Goal: Task Accomplishment & Management: Manage account settings

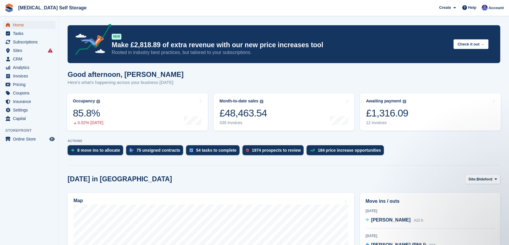
click at [19, 22] on span "Home" at bounding box center [30, 25] width 35 height 8
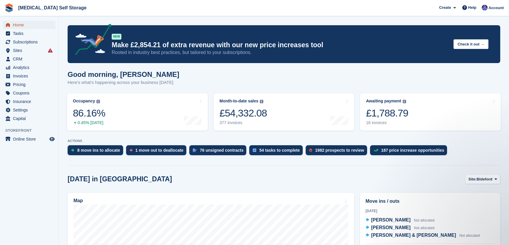
click at [20, 25] on span "Home" at bounding box center [30, 25] width 35 height 8
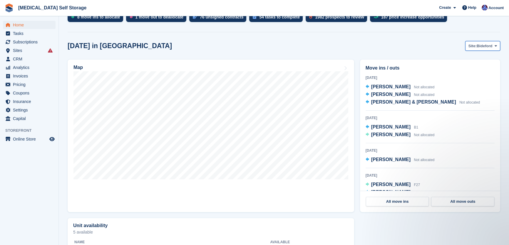
click at [485, 47] on span "Bideford" at bounding box center [484, 46] width 16 height 6
click at [473, 65] on link "Tavistock" at bounding box center [471, 70] width 51 height 11
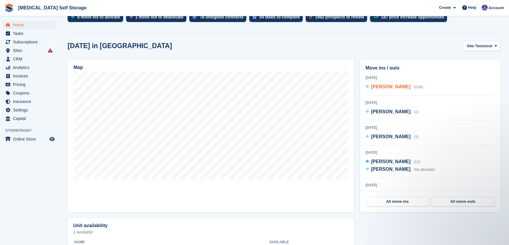
click at [392, 88] on span "[PERSON_NAME]" at bounding box center [390, 86] width 39 height 5
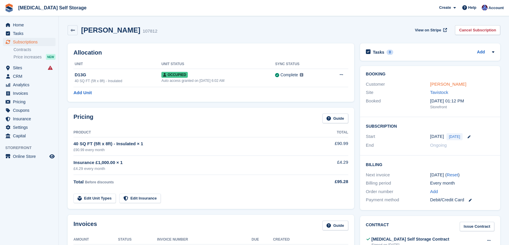
click at [446, 83] on link "[PERSON_NAME]" at bounding box center [448, 84] width 36 height 5
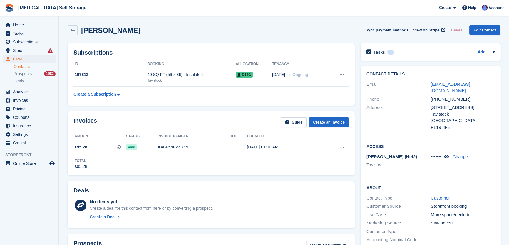
drag, startPoint x: 472, startPoint y: 93, endPoint x: 426, endPoint y: 93, distance: 45.8
click at [442, 96] on div "+447842114225" at bounding box center [463, 99] width 64 height 7
drag, startPoint x: 426, startPoint y: 93, endPoint x: 416, endPoint y: 94, distance: 10.3
click at [416, 96] on div "Phone" at bounding box center [398, 99] width 64 height 7
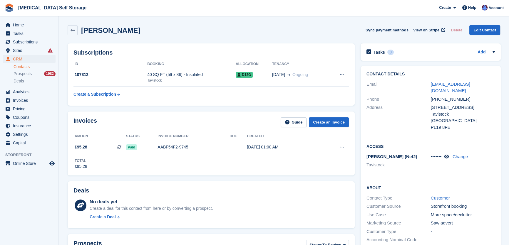
click at [462, 96] on div "+447842114225" at bounding box center [463, 99] width 64 height 7
click at [429, 95] on div "Phone +447842114225" at bounding box center [430, 99] width 128 height 9
click at [470, 96] on div "+447842114225" at bounding box center [463, 99] width 64 height 7
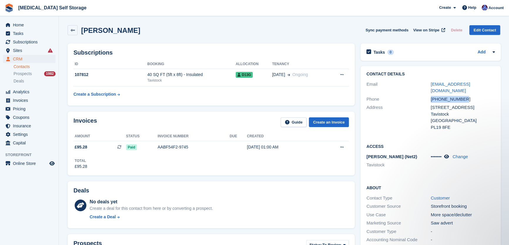
drag, startPoint x: 464, startPoint y: 93, endPoint x: 428, endPoint y: 96, distance: 35.9
click at [428, 96] on div "Phone +447842114225" at bounding box center [430, 99] width 128 height 9
copy div "+447842114225"
click at [448, 154] on icon at bounding box center [446, 156] width 5 height 4
drag, startPoint x: 443, startPoint y: 149, endPoint x: 429, endPoint y: 150, distance: 14.1
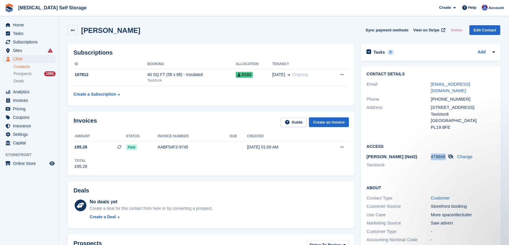
click at [431, 154] on span "479666" at bounding box center [438, 156] width 15 height 5
copy span "479666"
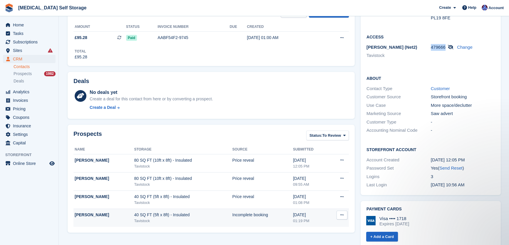
scroll to position [187, 0]
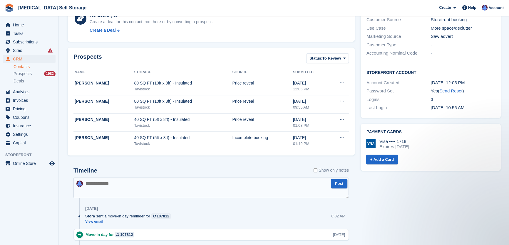
click at [112, 191] on textarea at bounding box center [210, 188] width 275 height 21
type textarea "**********"
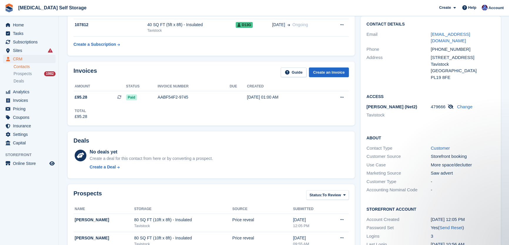
scroll to position [0, 0]
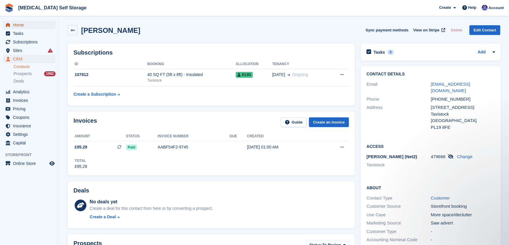
click at [25, 26] on span "Home" at bounding box center [30, 25] width 35 height 8
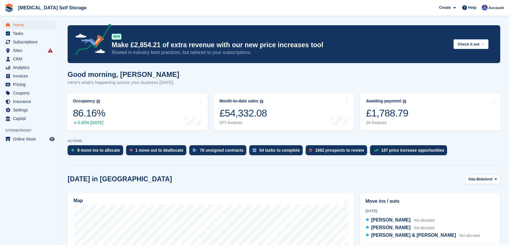
scroll to position [107, 0]
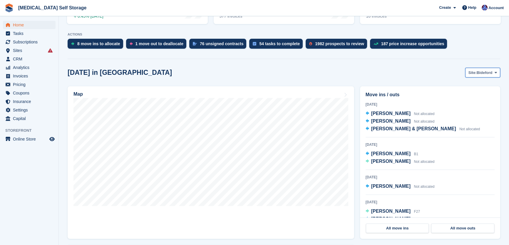
click at [480, 71] on span "Bideford" at bounding box center [484, 73] width 16 height 6
click at [464, 97] on link "Tavistock" at bounding box center [471, 97] width 51 height 11
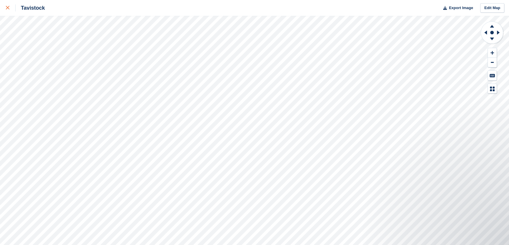
click at [7, 8] on icon at bounding box center [8, 8] width 4 height 4
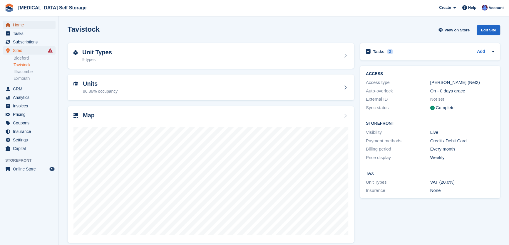
click at [20, 26] on span "Home" at bounding box center [30, 25] width 35 height 8
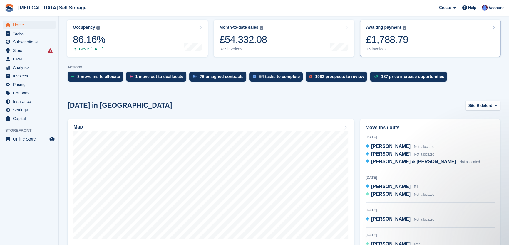
scroll to position [80, 0]
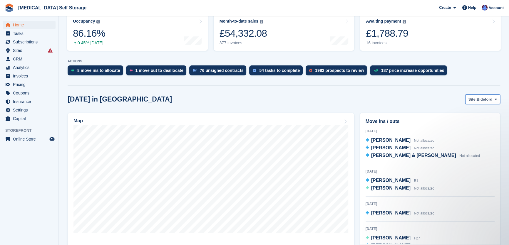
click at [475, 97] on span "Site:" at bounding box center [472, 100] width 8 height 6
click at [473, 133] on link "Ilfracombe" at bounding box center [471, 134] width 51 height 11
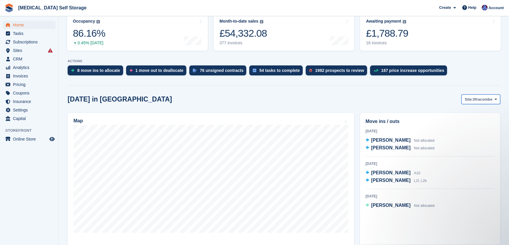
click at [476, 98] on span "Ilfracombe" at bounding box center [482, 100] width 19 height 6
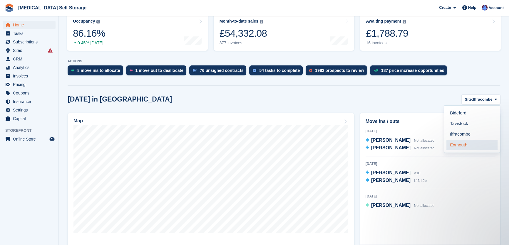
click at [464, 144] on link "Exmouth" at bounding box center [471, 145] width 51 height 11
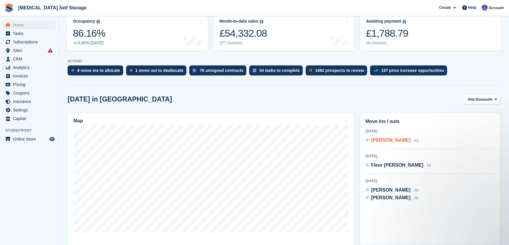
click at [392, 141] on span "Dennis Mercer-Matthews" at bounding box center [390, 140] width 39 height 5
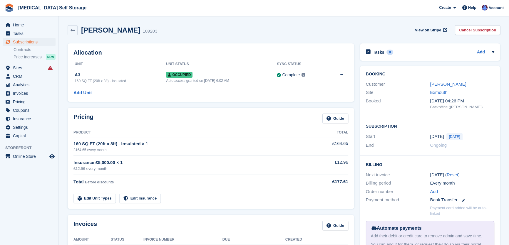
click at [442, 83] on link "[PERSON_NAME]" at bounding box center [448, 84] width 36 height 5
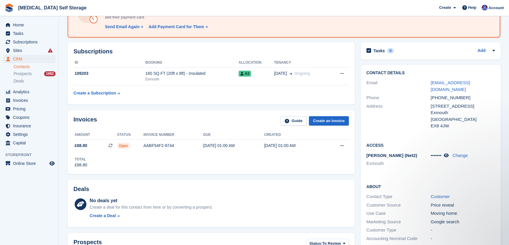
scroll to position [80, 0]
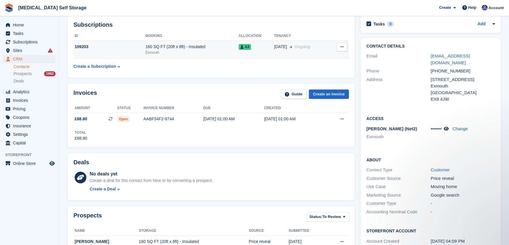
click at [342, 41] on td "Cancel subscription" at bounding box center [339, 50] width 19 height 18
click at [344, 43] on button at bounding box center [341, 47] width 11 height 9
drag, startPoint x: 256, startPoint y: 70, endPoint x: 247, endPoint y: 64, distance: 10.3
click at [254, 69] on table "ID Booking Allocation Tenancy 109203 160 SQ FT (20ft x 8ft) - Insulated Exmouth…" at bounding box center [210, 51] width 275 height 41
click at [255, 47] on div "A3" at bounding box center [256, 47] width 36 height 6
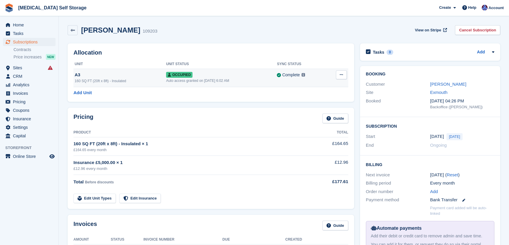
click at [342, 76] on icon at bounding box center [340, 75] width 3 height 4
click at [307, 88] on p "Overlock" at bounding box center [318, 87] width 51 height 8
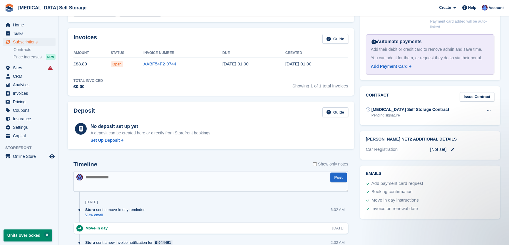
scroll to position [26, 0]
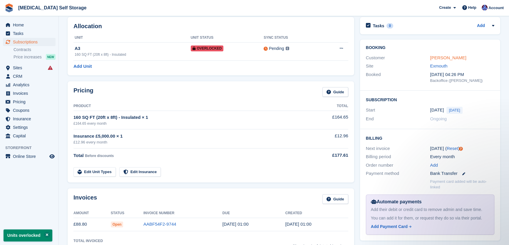
click at [443, 57] on link "[PERSON_NAME]" at bounding box center [448, 57] width 36 height 5
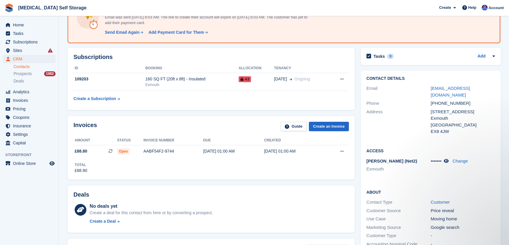
scroll to position [26, 0]
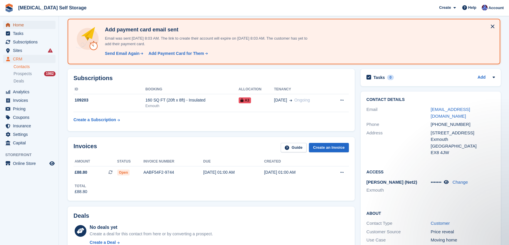
click at [17, 23] on span "Home" at bounding box center [30, 25] width 35 height 8
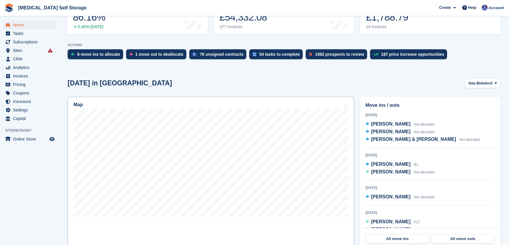
scroll to position [107, 0]
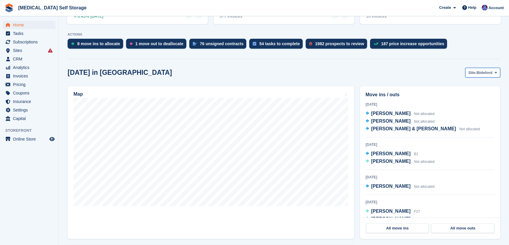
click at [473, 69] on button "Site: Bideford" at bounding box center [482, 73] width 35 height 10
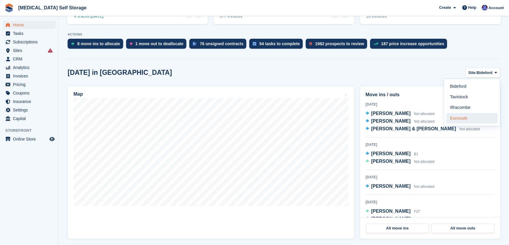
click at [465, 118] on link "Exmouth" at bounding box center [471, 118] width 51 height 11
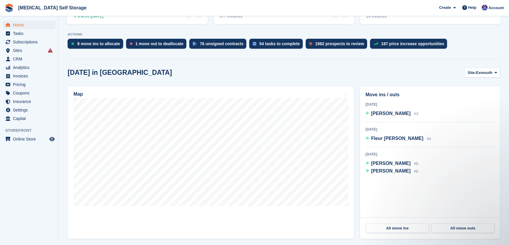
scroll to position [0, 0]
click at [478, 71] on span "Exmouth" at bounding box center [484, 73] width 16 height 6
click at [467, 110] on link "Ilfracombe" at bounding box center [471, 107] width 51 height 11
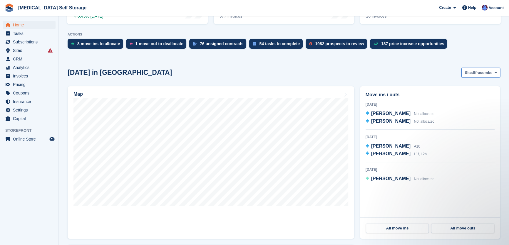
click at [480, 73] on span "Ilfracombe" at bounding box center [482, 73] width 19 height 6
click at [473, 97] on link "Tavistock" at bounding box center [471, 97] width 51 height 11
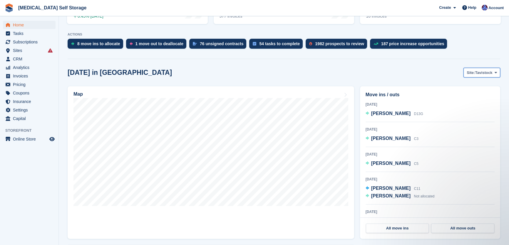
click at [475, 70] on span "Site:" at bounding box center [470, 73] width 8 height 6
click at [462, 108] on link "Ilfracombe" at bounding box center [471, 107] width 51 height 11
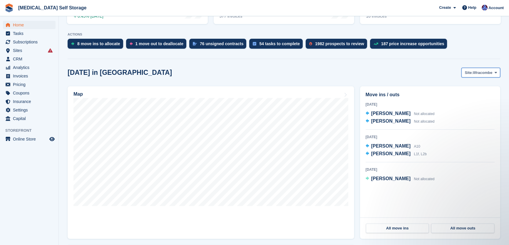
click at [473, 69] on button "Site: Ilfracombe" at bounding box center [480, 73] width 39 height 10
click at [467, 87] on link "Bideford" at bounding box center [471, 86] width 51 height 11
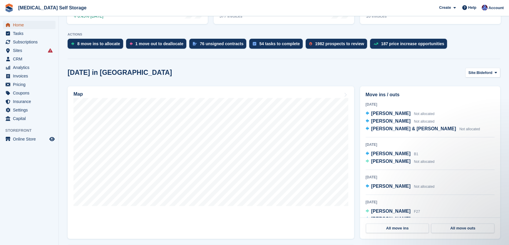
click at [21, 23] on span "Home" at bounding box center [30, 25] width 35 height 8
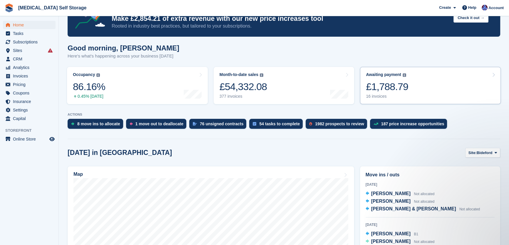
click at [386, 88] on div "£1,788.79" at bounding box center [387, 87] width 42 height 12
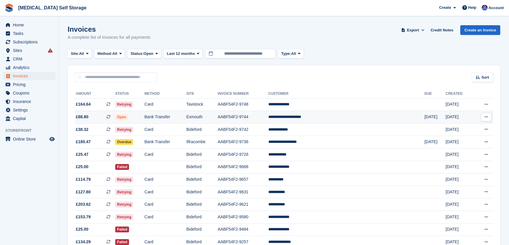
click at [186, 119] on td "Bank Transfer" at bounding box center [165, 117] width 42 height 13
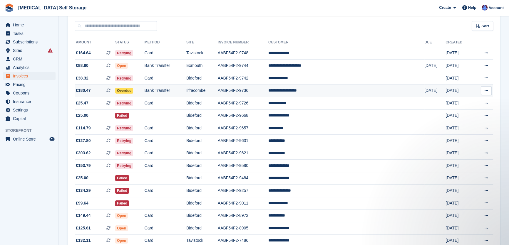
scroll to position [32, 0]
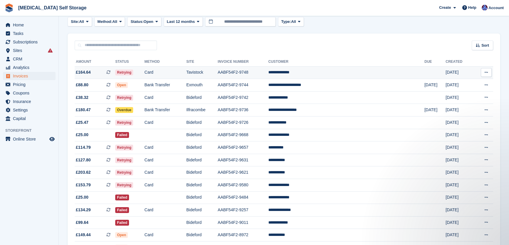
click at [218, 75] on td "Tavistock" at bounding box center [201, 72] width 31 height 13
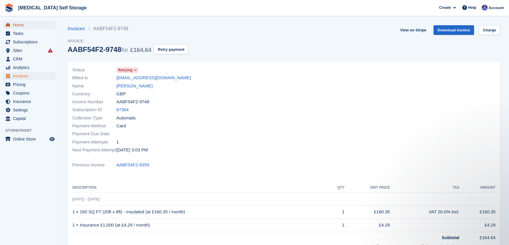
click at [21, 23] on span "Home" at bounding box center [30, 25] width 35 height 8
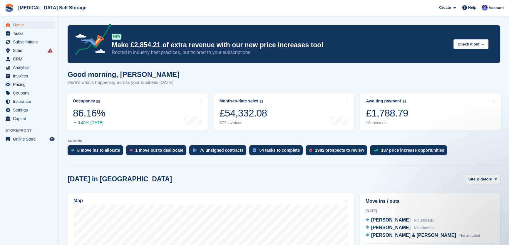
drag, startPoint x: 231, startPoint y: 147, endPoint x: 200, endPoint y: 172, distance: 40.1
click at [231, 147] on div "76 unsigned contracts" at bounding box center [217, 150] width 57 height 10
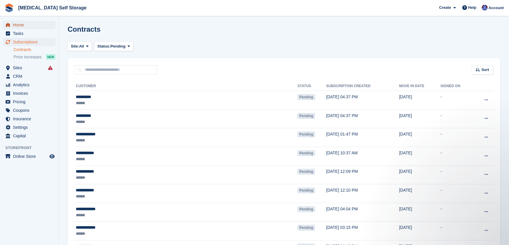
click at [18, 22] on span "Home" at bounding box center [30, 25] width 35 height 8
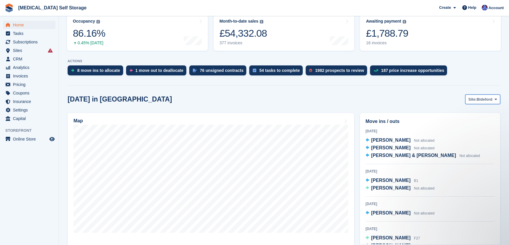
click at [479, 97] on span "Bideford" at bounding box center [484, 100] width 16 height 6
click at [465, 135] on link "Ilfracombe" at bounding box center [471, 134] width 51 height 11
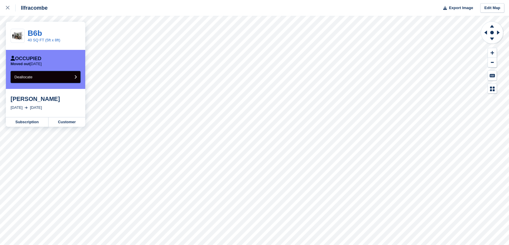
click at [48, 79] on button "Deallocate" at bounding box center [46, 77] width 70 height 12
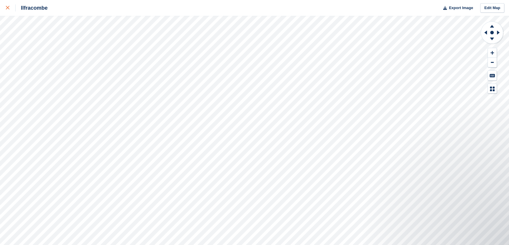
click at [8, 9] on icon at bounding box center [8, 8] width 4 height 4
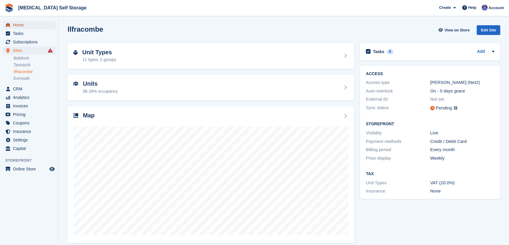
click at [18, 23] on span "Home" at bounding box center [30, 25] width 35 height 8
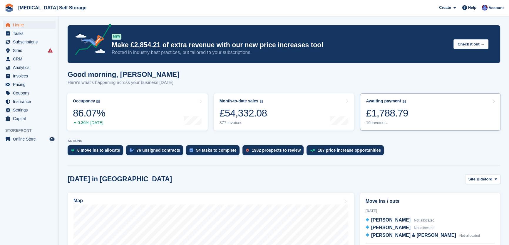
click at [394, 119] on div "£1,788.79" at bounding box center [387, 113] width 42 height 12
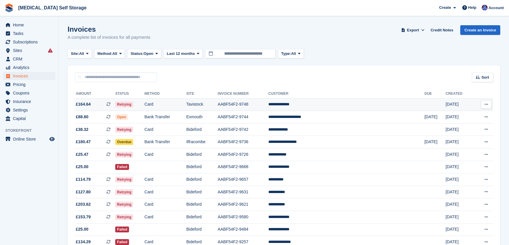
click at [218, 99] on td "Tavistock" at bounding box center [201, 104] width 31 height 13
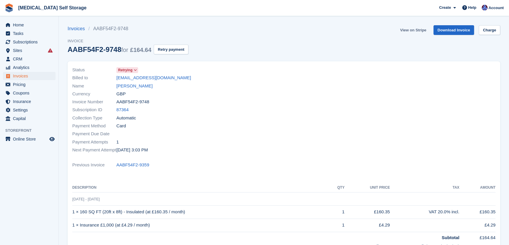
click at [417, 32] on link "View on Stripe" at bounding box center [412, 30] width 31 height 10
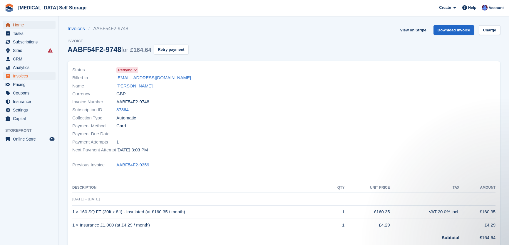
click at [18, 26] on span "Home" at bounding box center [30, 25] width 35 height 8
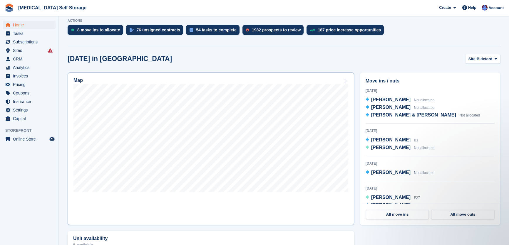
scroll to position [133, 0]
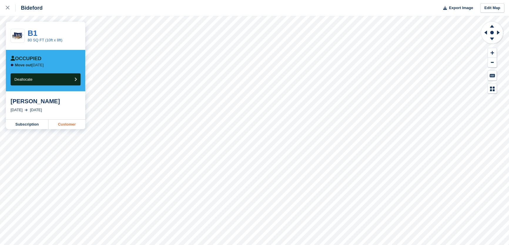
click at [65, 127] on link "Customer" at bounding box center [66, 124] width 37 height 9
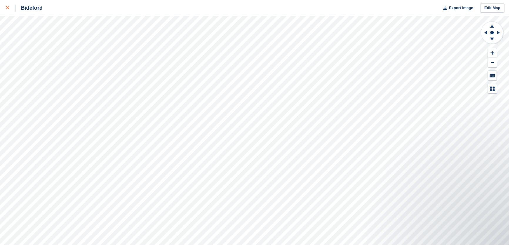
click at [8, 8] on icon at bounding box center [8, 8] width 4 height 4
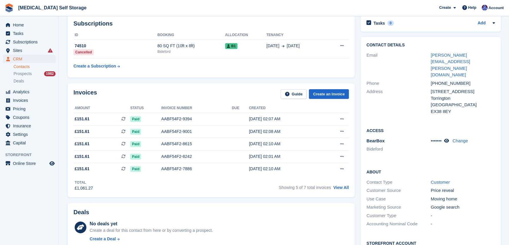
scroll to position [80, 0]
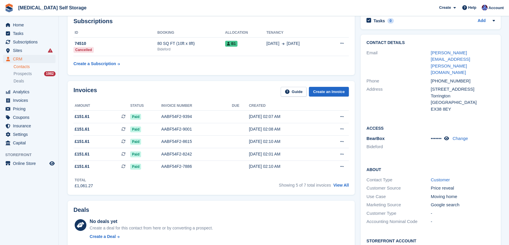
drag, startPoint x: 469, startPoint y: 62, endPoint x: 452, endPoint y: 61, distance: 16.7
click at [467, 78] on div "+447393592471" at bounding box center [463, 81] width 64 height 7
drag, startPoint x: 452, startPoint y: 61, endPoint x: 420, endPoint y: 62, distance: 32.6
click at [420, 77] on div "Phone +447393592471" at bounding box center [430, 81] width 128 height 9
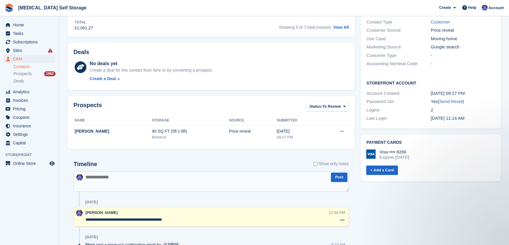
scroll to position [240, 0]
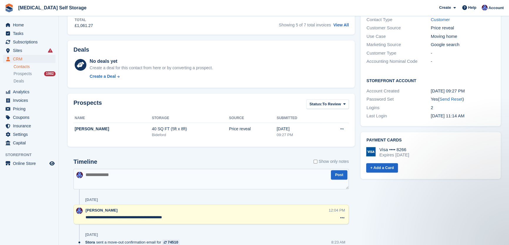
click at [127, 178] on textarea at bounding box center [210, 179] width 275 height 21
type textarea "**********"
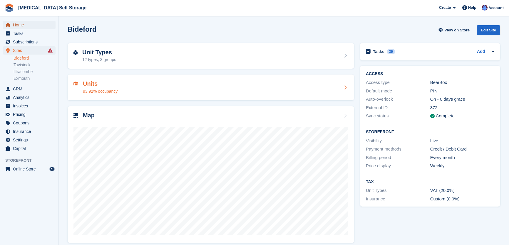
click at [19, 24] on span "Home" at bounding box center [30, 25] width 35 height 8
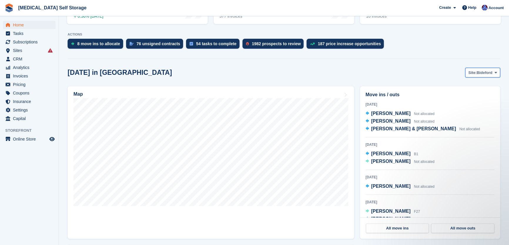
click at [474, 69] on button "Site: Bideford" at bounding box center [482, 73] width 35 height 10
click at [467, 97] on link "Tavistock" at bounding box center [471, 97] width 51 height 11
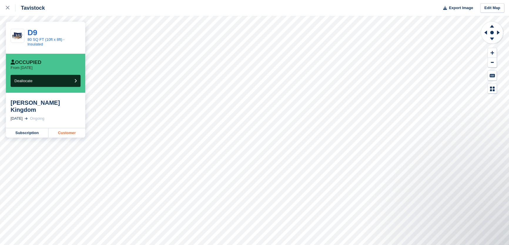
click at [59, 128] on link "Customer" at bounding box center [66, 132] width 37 height 9
click at [6, 5] on div at bounding box center [11, 7] width 10 height 7
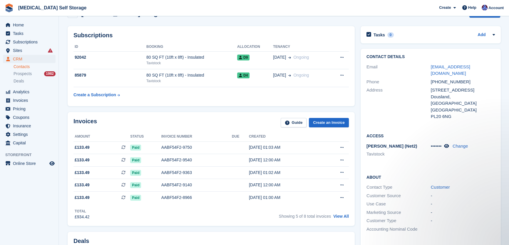
scroll to position [26, 0]
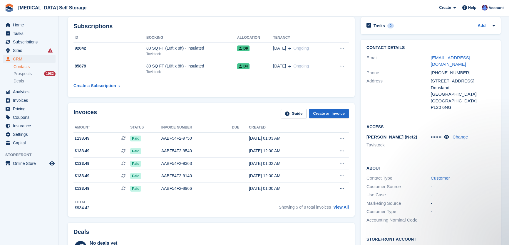
drag, startPoint x: 446, startPoint y: 130, endPoint x: 447, endPoint y: 135, distance: 5.0
click at [446, 135] on icon at bounding box center [446, 137] width 5 height 4
click at [469, 135] on link "Change" at bounding box center [465, 137] width 16 height 5
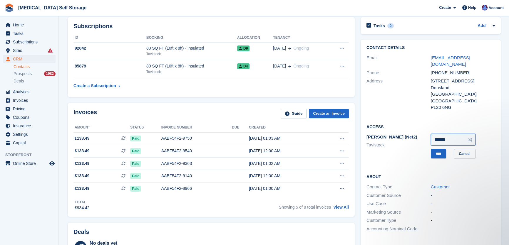
drag, startPoint x: 457, startPoint y: 132, endPoint x: 367, endPoint y: 134, distance: 90.2
click at [367, 134] on div "Paxton (Net2) Tavistock ****** **** Cancel" at bounding box center [430, 146] width 128 height 27
type input "******"
click at [441, 149] on input "****" at bounding box center [438, 154] width 15 height 10
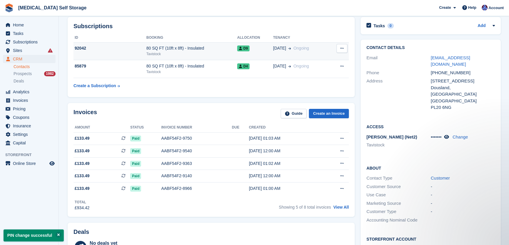
click at [191, 53] on div "Tavistock" at bounding box center [191, 53] width 91 height 5
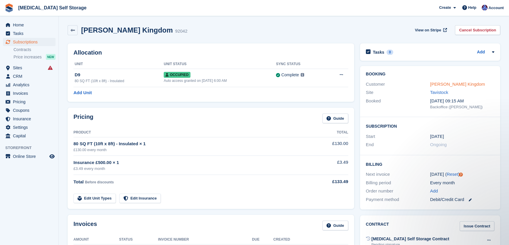
click at [453, 82] on link "[PERSON_NAME] Kingdom" at bounding box center [457, 84] width 55 height 5
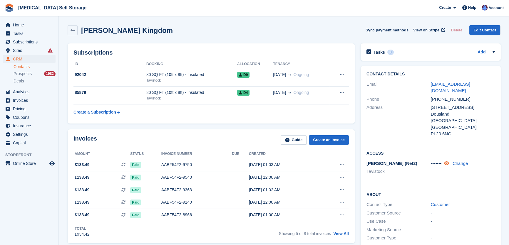
click at [445, 161] on icon at bounding box center [446, 163] width 5 height 4
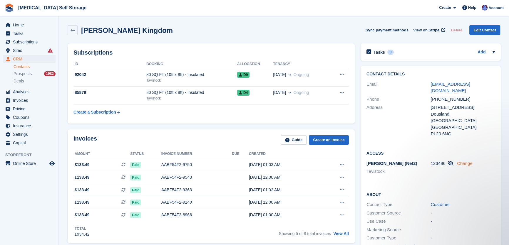
click at [461, 161] on link "Change" at bounding box center [465, 163] width 16 height 5
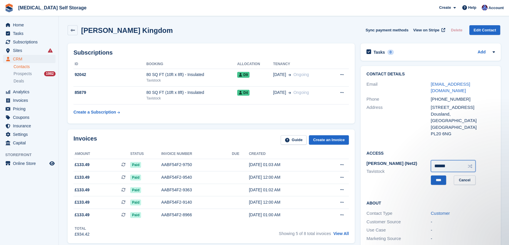
drag, startPoint x: 450, startPoint y: 159, endPoint x: 408, endPoint y: 161, distance: 42.6
click at [408, 161] on div "Paxton (Net2) Tavistock ****** **** Cancel" at bounding box center [430, 172] width 128 height 27
type input "******"
click at [438, 176] on input "****" at bounding box center [438, 181] width 15 height 10
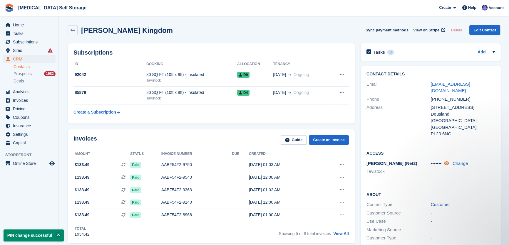
click at [446, 161] on icon at bounding box center [446, 163] width 5 height 4
click at [222, 31] on div "David Kingdom Sync payment methods View on Stripe Delete Edit Contact" at bounding box center [284, 30] width 432 height 10
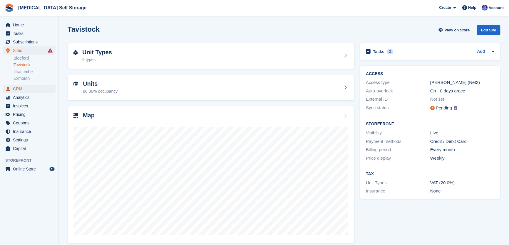
click at [17, 91] on span "CRM" at bounding box center [30, 89] width 35 height 8
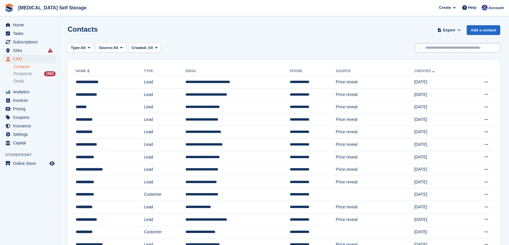
click at [450, 45] on input "text" at bounding box center [457, 48] width 85 height 10
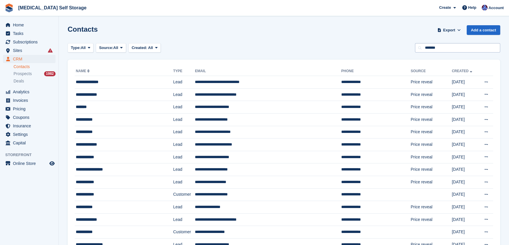
type input "*******"
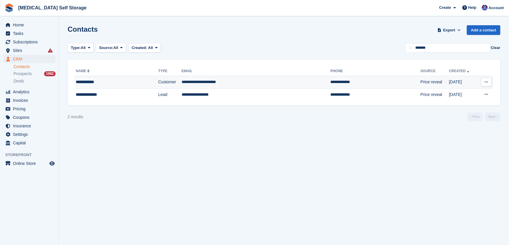
click at [210, 81] on td "**********" at bounding box center [255, 82] width 149 height 13
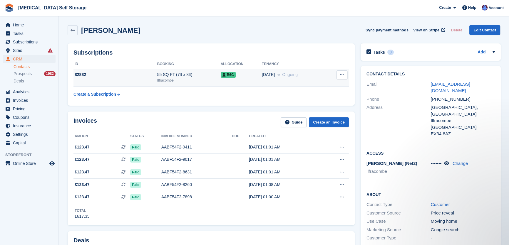
click at [344, 73] on button at bounding box center [341, 74] width 11 height 9
click at [317, 87] on p "Cancel subscription" at bounding box center [318, 87] width 51 height 8
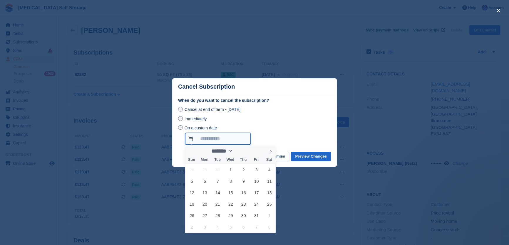
click at [211, 140] on input "On a custom date" at bounding box center [217, 139] width 65 height 12
click at [191, 225] on span "2" at bounding box center [191, 226] width 11 height 11
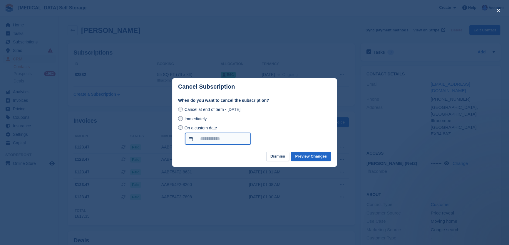
type input "**********"
click at [296, 122] on div "Immediately" at bounding box center [254, 118] width 153 height 7
click at [313, 154] on button "Preview Changes" at bounding box center [311, 157] width 40 height 10
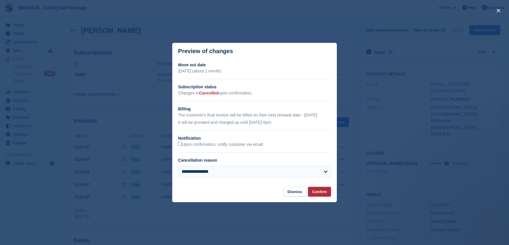
click at [320, 192] on button "Confirm" at bounding box center [319, 192] width 23 height 10
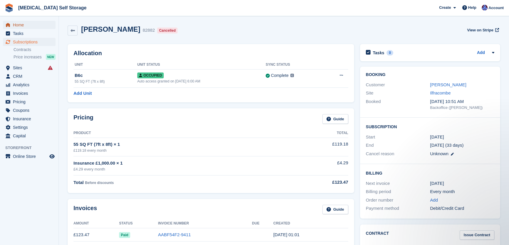
click at [17, 25] on span "Home" at bounding box center [30, 25] width 35 height 8
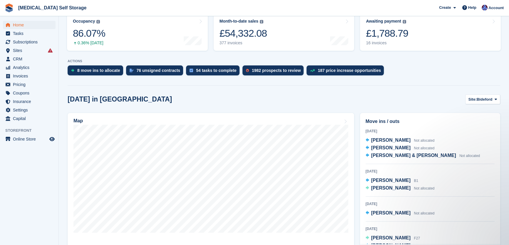
click at [238, 87] on section "NEW Make £2,854.21 of extra revenue with our new price increases tool Rooted in…" at bounding box center [284, 229] width 450 height 618
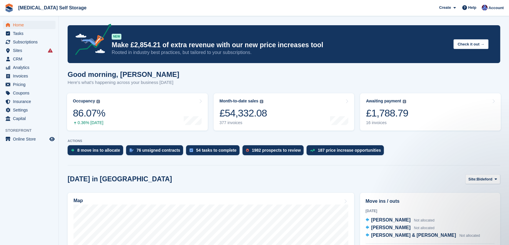
drag, startPoint x: 226, startPoint y: 128, endPoint x: 270, endPoint y: 132, distance: 43.9
click at [227, 129] on link "Month-to-date sales The sum of all finalised invoices generated this month to d…" at bounding box center [284, 111] width 141 height 37
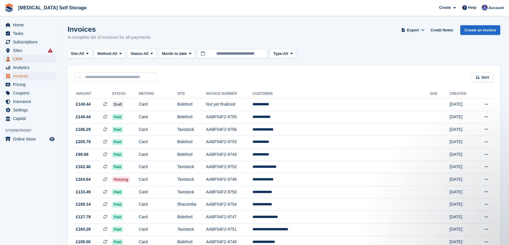
click at [23, 58] on span "CRM" at bounding box center [30, 59] width 35 height 8
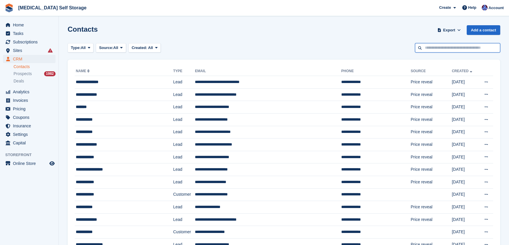
click at [446, 48] on input "text" at bounding box center [457, 48] width 85 height 10
type input "*****"
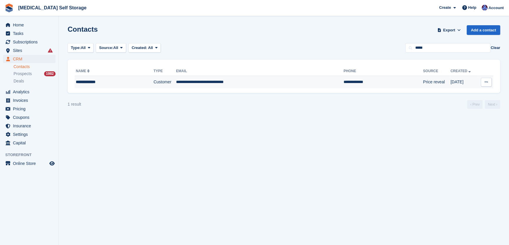
click at [218, 81] on td "**********" at bounding box center [259, 82] width 167 height 12
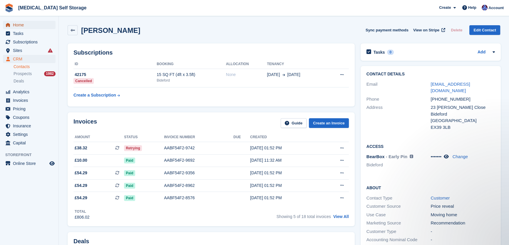
click at [21, 26] on span "Home" at bounding box center [30, 25] width 35 height 8
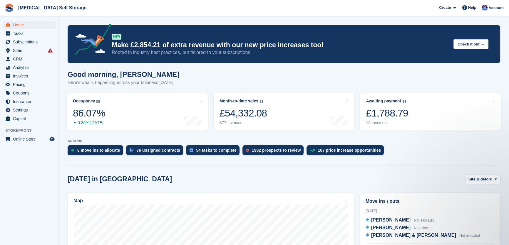
drag, startPoint x: 232, startPoint y: 78, endPoint x: 227, endPoint y: 77, distance: 4.5
click at [231, 78] on div "Good morning, [PERSON_NAME] Here's what's happening across your business [DATE]" at bounding box center [284, 81] width 432 height 23
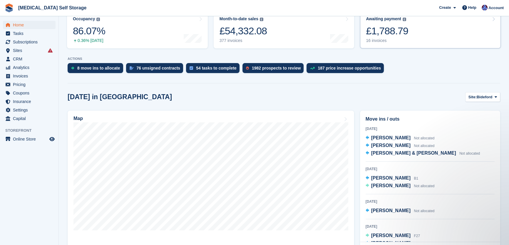
scroll to position [107, 0]
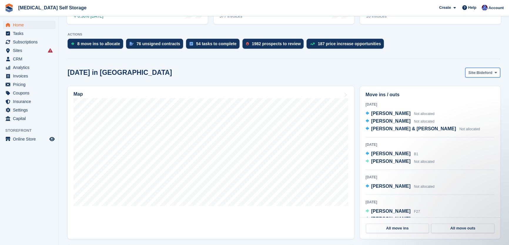
click at [479, 73] on span "Bideford" at bounding box center [484, 73] width 16 height 6
click at [463, 96] on link "Tavistock" at bounding box center [471, 97] width 51 height 11
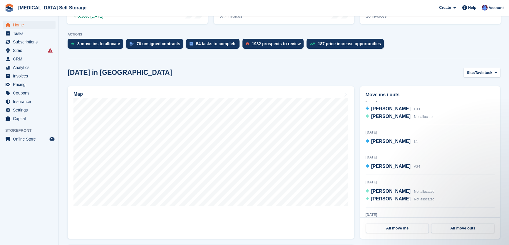
scroll to position [80, 0]
click at [384, 189] on span "[PERSON_NAME]" at bounding box center [390, 191] width 39 height 5
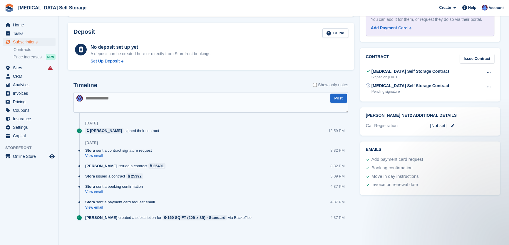
scroll to position [38, 0]
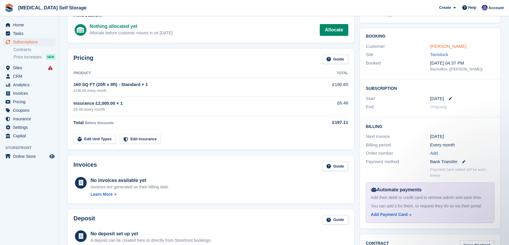
click at [441, 47] on link "[PERSON_NAME]" at bounding box center [448, 46] width 36 height 5
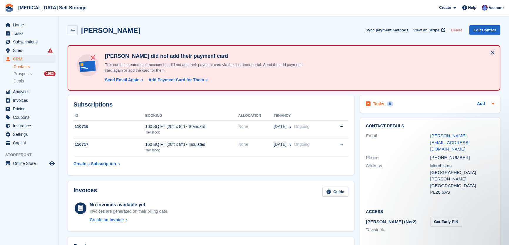
click at [375, 106] on div "Tasks 0" at bounding box center [379, 104] width 27 height 8
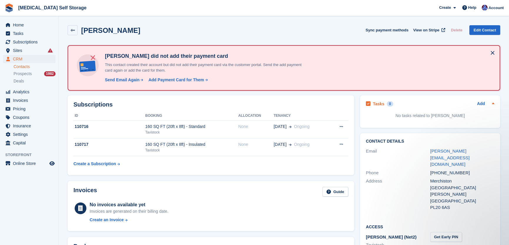
click at [375, 102] on h2 "Tasks" at bounding box center [378, 103] width 11 height 5
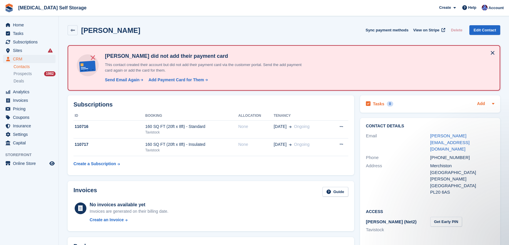
click at [482, 103] on link "Add" at bounding box center [481, 104] width 8 height 7
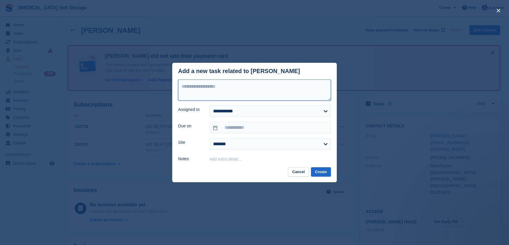
click at [268, 90] on textarea at bounding box center [254, 90] width 153 height 21
type textarea "**********"
click at [240, 115] on select "**********" at bounding box center [269, 111] width 121 height 12
click at [234, 105] on form "**********" at bounding box center [254, 121] width 153 height 83
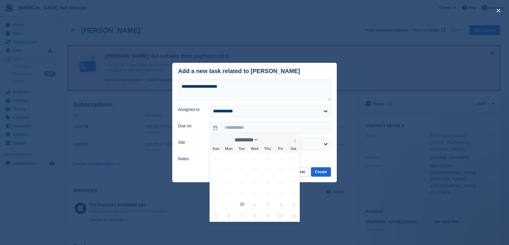
click at [293, 138] on span at bounding box center [295, 140] width 10 height 10
click at [296, 141] on icon at bounding box center [295, 141] width 4 height 4
select select "**"
click at [293, 179] on span "15" at bounding box center [293, 181] width 11 height 11
type input "**********"
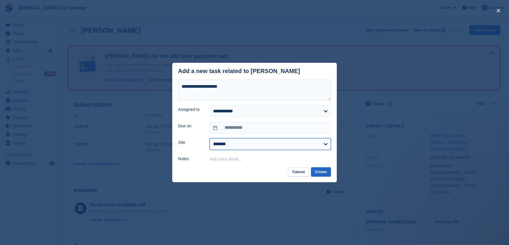
click at [233, 146] on select "**********" at bounding box center [269, 144] width 121 height 12
select select "****"
click at [209, 139] on select "**********" at bounding box center [269, 144] width 121 height 12
click at [325, 171] on button "Create" at bounding box center [321, 172] width 20 height 10
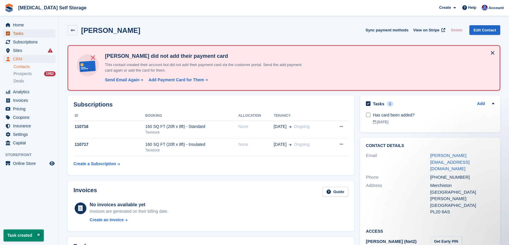
click at [25, 35] on span "Tasks" at bounding box center [30, 33] width 35 height 8
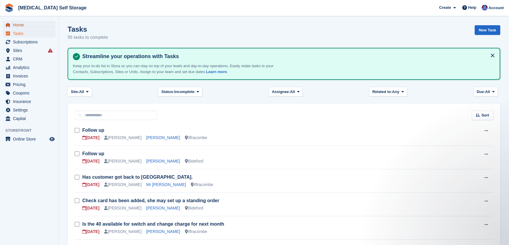
click at [14, 24] on span "Home" at bounding box center [30, 25] width 35 height 8
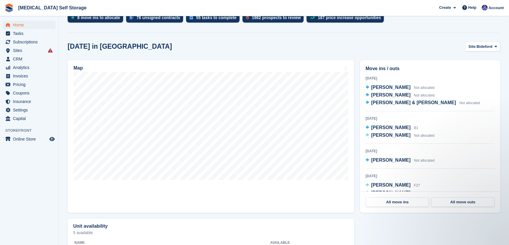
scroll to position [133, 0]
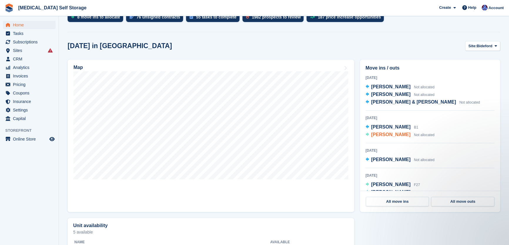
click at [385, 136] on span "[PERSON_NAME]" at bounding box center [390, 134] width 39 height 5
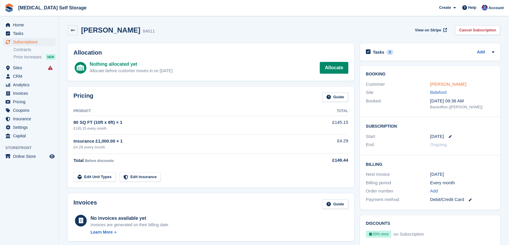
click at [440, 85] on link "[PERSON_NAME]" at bounding box center [448, 84] width 36 height 5
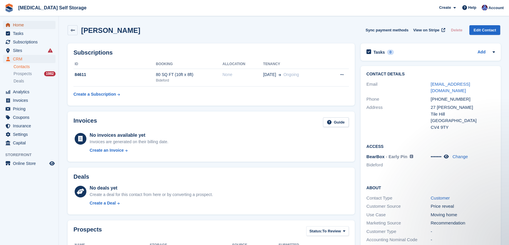
click at [21, 22] on span "Home" at bounding box center [30, 25] width 35 height 8
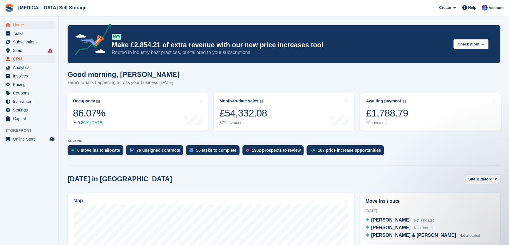
drag, startPoint x: 21, startPoint y: 61, endPoint x: 90, endPoint y: 83, distance: 72.6
click at [21, 61] on span "CRM" at bounding box center [30, 59] width 35 height 8
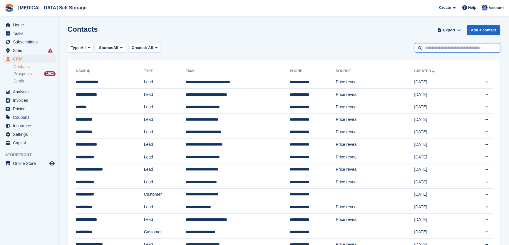
click at [439, 50] on input "text" at bounding box center [457, 48] width 85 height 10
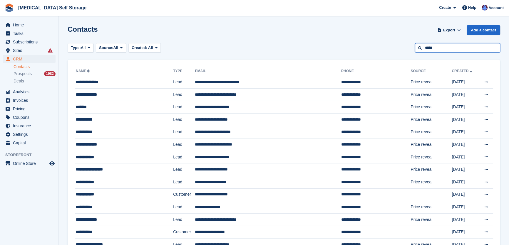
type input "*****"
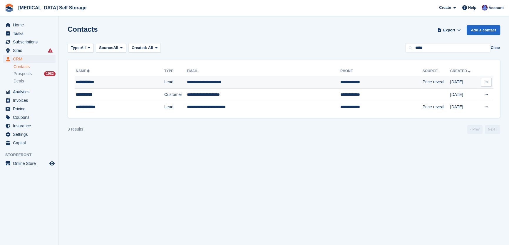
click at [206, 79] on td "**********" at bounding box center [263, 82] width 153 height 13
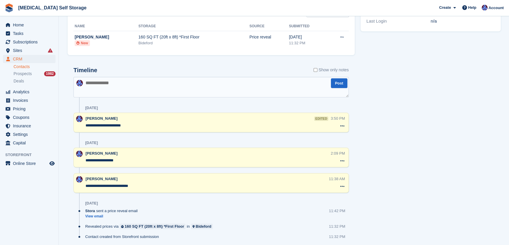
scroll to position [223, 0]
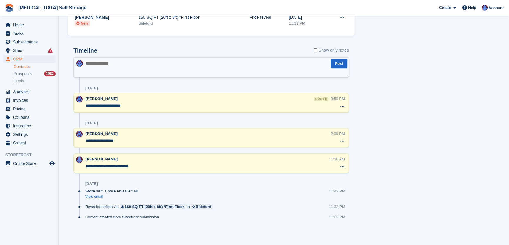
click at [122, 66] on textarea at bounding box center [210, 67] width 275 height 21
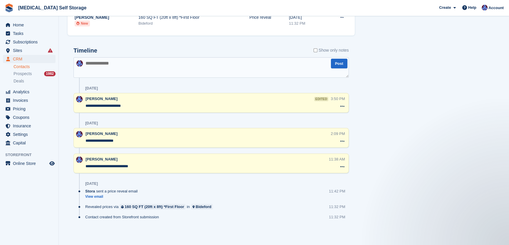
scroll to position [0, 0]
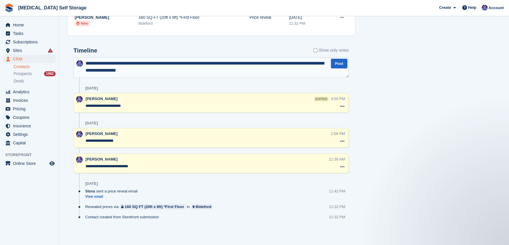
type textarea "**********"
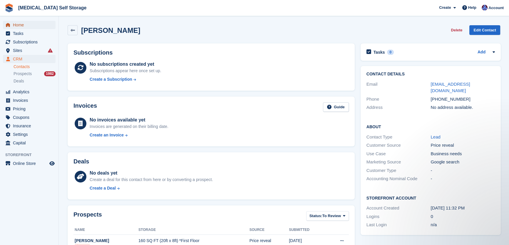
click at [20, 23] on span "Home" at bounding box center [30, 25] width 35 height 8
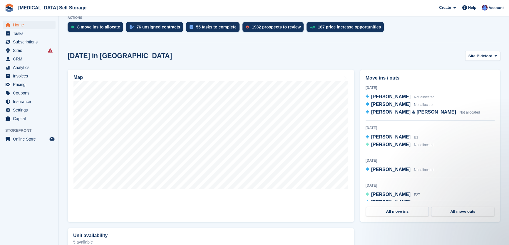
scroll to position [107, 0]
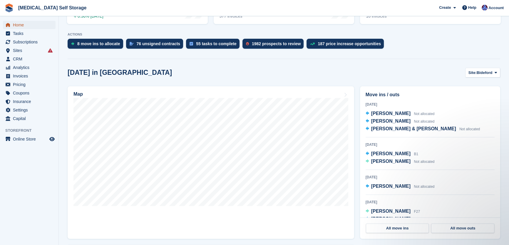
click at [15, 23] on span "Home" at bounding box center [30, 25] width 35 height 8
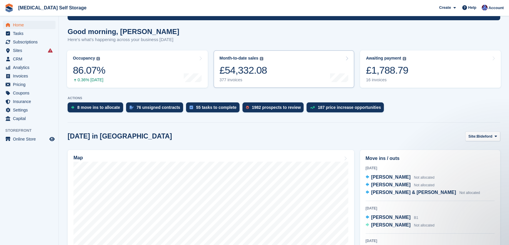
scroll to position [26, 0]
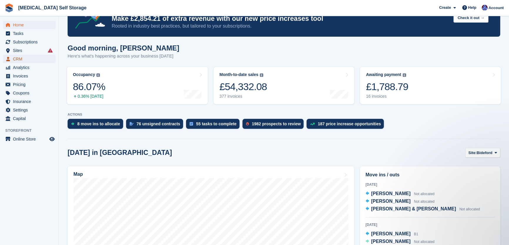
click at [21, 59] on span "CRM" at bounding box center [30, 59] width 35 height 8
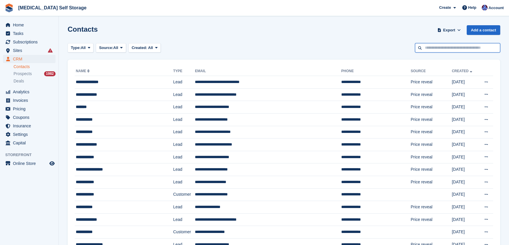
click at [458, 49] on input "text" at bounding box center [457, 48] width 85 height 10
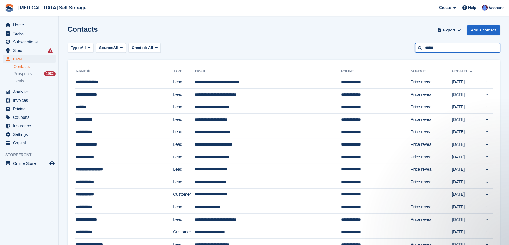
type input "******"
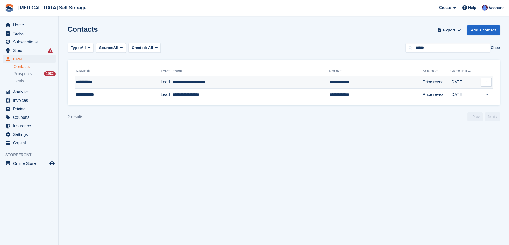
click at [193, 79] on td "**********" at bounding box center [250, 82] width 157 height 13
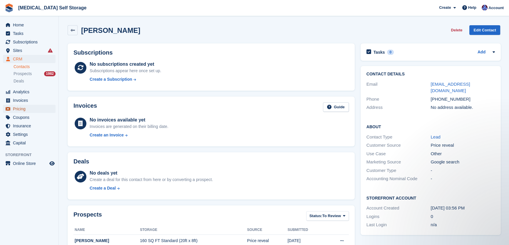
click at [23, 107] on span "Pricing" at bounding box center [30, 109] width 35 height 8
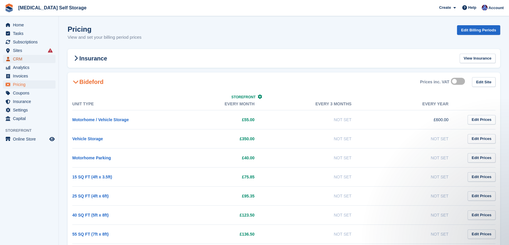
click at [18, 61] on span "CRM" at bounding box center [30, 59] width 35 height 8
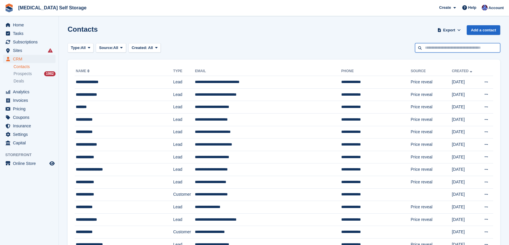
click at [441, 47] on input "text" at bounding box center [457, 48] width 85 height 10
type input "******"
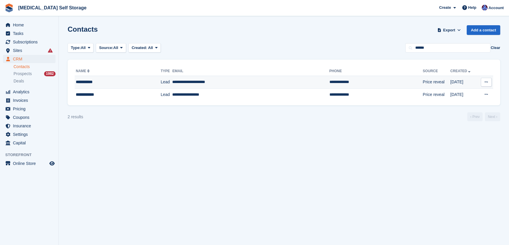
click at [187, 81] on td "**********" at bounding box center [250, 82] width 157 height 13
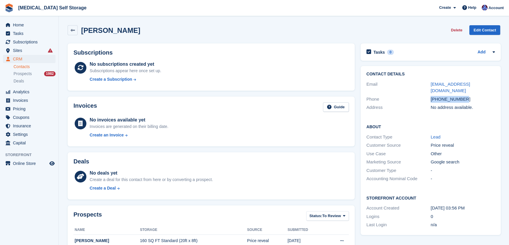
drag, startPoint x: 462, startPoint y: 94, endPoint x: 420, endPoint y: 92, distance: 41.5
click at [420, 95] on div "Phone +447497372177" at bounding box center [430, 99] width 128 height 9
copy div "[PHONE_NUMBER]"
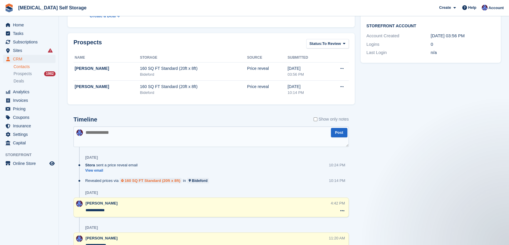
scroll to position [187, 0]
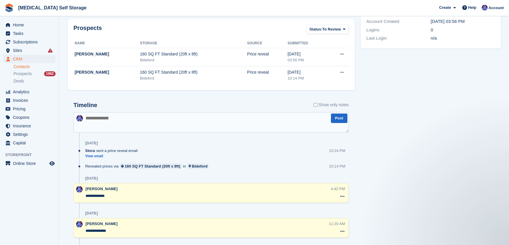
click at [122, 112] on div "Timeline Show only notes Post 27 Sep Stora sent a price reveal email View email…" at bounding box center [210, 187] width 275 height 171
click at [126, 120] on textarea at bounding box center [210, 122] width 275 height 21
type textarea "**********"
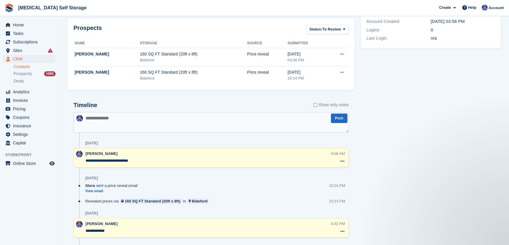
scroll to position [0, 0]
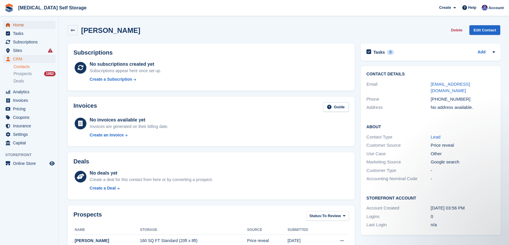
click at [17, 26] on span "Home" at bounding box center [30, 25] width 35 height 8
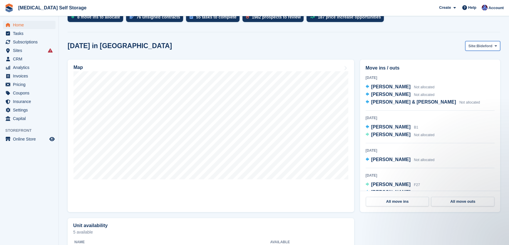
click at [488, 46] on span "Bideford" at bounding box center [484, 46] width 16 height 6
click at [461, 83] on link "Ilfracombe" at bounding box center [471, 81] width 51 height 11
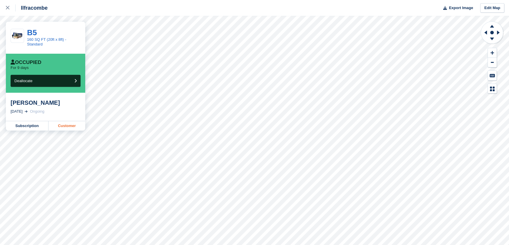
click at [67, 127] on link "Customer" at bounding box center [66, 125] width 37 height 9
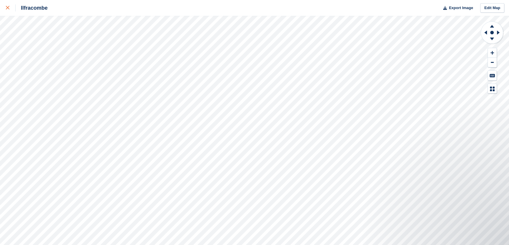
click at [6, 10] on div at bounding box center [11, 7] width 10 height 7
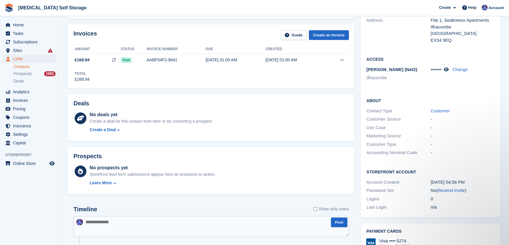
scroll to position [160, 0]
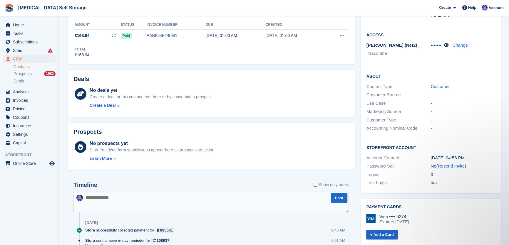
click at [123, 200] on textarea at bounding box center [210, 202] width 275 height 21
type textarea "**********"
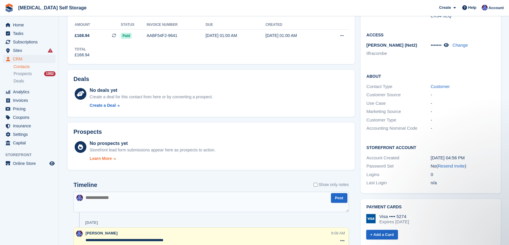
scroll to position [0, 0]
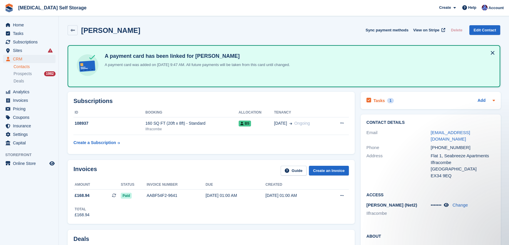
click at [378, 100] on h2 "Tasks" at bounding box center [378, 100] width 11 height 5
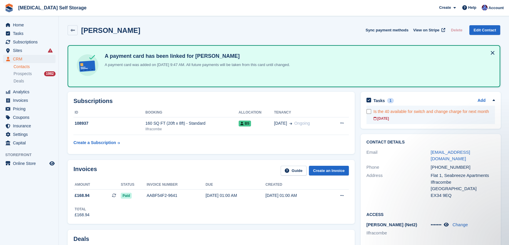
click at [418, 112] on div "Is the 40 available for switch and change charge for next month" at bounding box center [433, 112] width 121 height 6
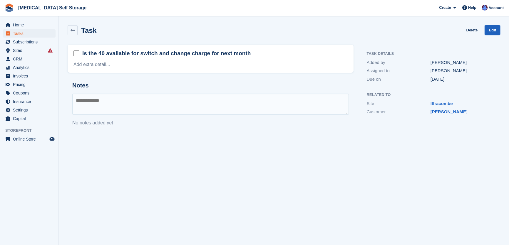
click at [494, 30] on link "Edit" at bounding box center [492, 30] width 16 height 10
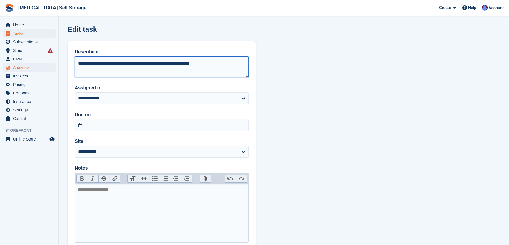
drag, startPoint x: 139, startPoint y: 65, endPoint x: 26, endPoint y: 66, distance: 113.1
click at [26, 66] on div "Home Tasks Subscriptions Subscriptions Subscriptions Contracts Price increases …" at bounding box center [254, 142] width 509 height 285
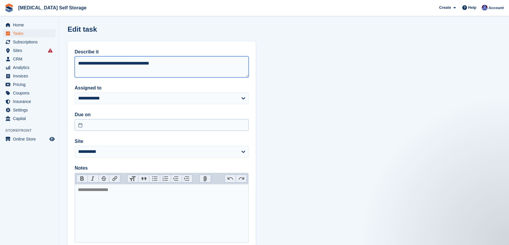
type textarea "**********"
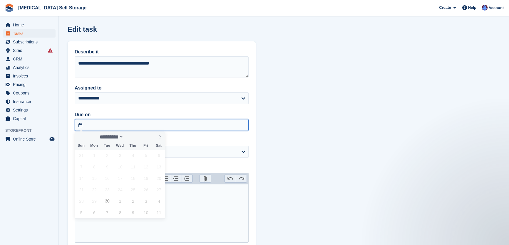
click at [96, 125] on input "text" at bounding box center [162, 125] width 174 height 12
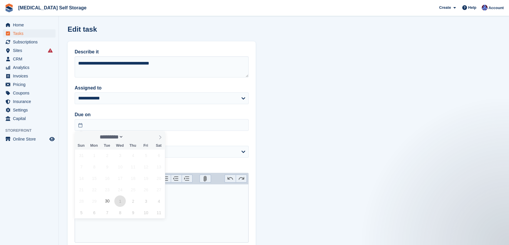
click at [120, 201] on span "1" at bounding box center [119, 201] width 11 height 11
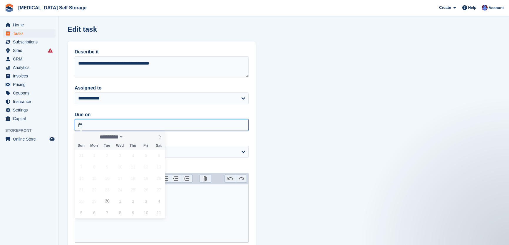
type input "**********"
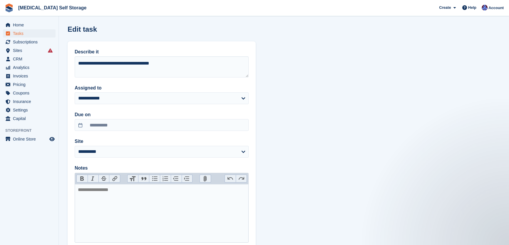
click at [108, 137] on div "**********" at bounding box center [162, 145] width 188 height 209
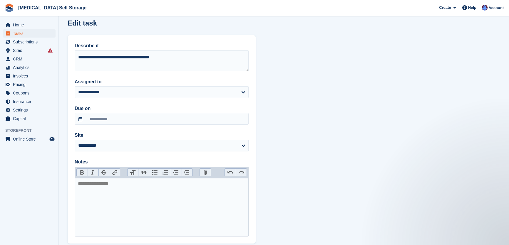
scroll to position [39, 0]
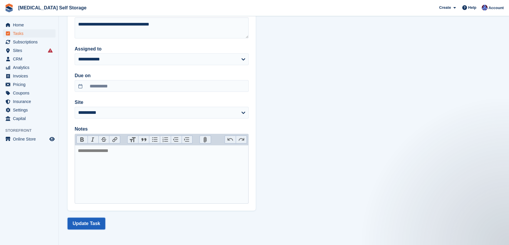
click at [97, 220] on button "Update Task" at bounding box center [87, 224] width 38 height 12
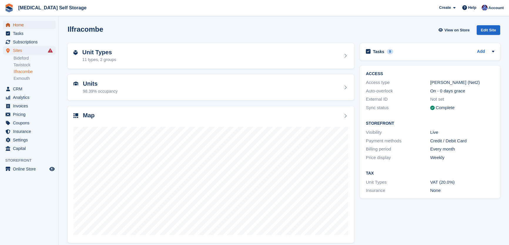
click at [21, 23] on span "Home" at bounding box center [30, 25] width 35 height 8
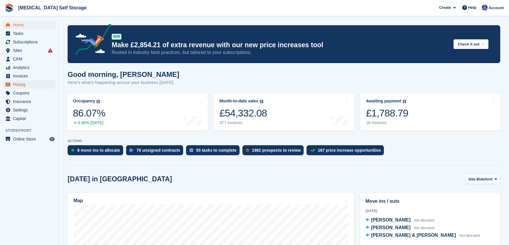
click at [24, 82] on span "Pricing" at bounding box center [30, 84] width 35 height 8
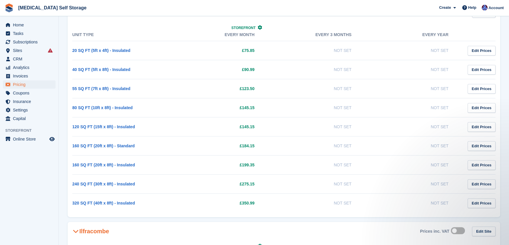
scroll to position [374, 0]
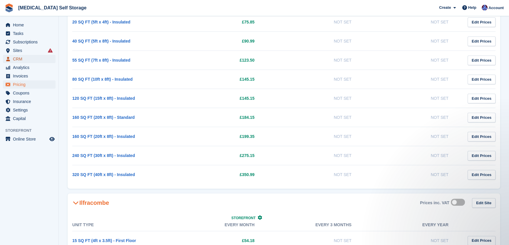
click at [24, 60] on span "CRM" at bounding box center [30, 59] width 35 height 8
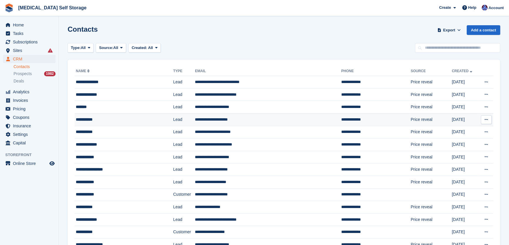
click at [206, 118] on td "**********" at bounding box center [268, 119] width 146 height 13
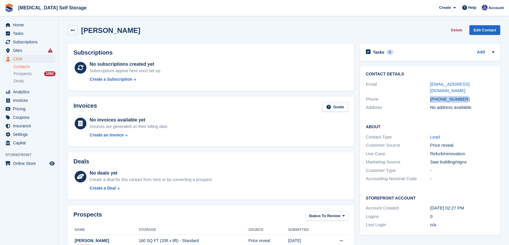
drag, startPoint x: 466, startPoint y: 91, endPoint x: 424, endPoint y: 93, distance: 42.3
click at [424, 95] on div "Phone [PHONE_NUMBER]" at bounding box center [430, 99] width 128 height 9
copy div "[PHONE_NUMBER]"
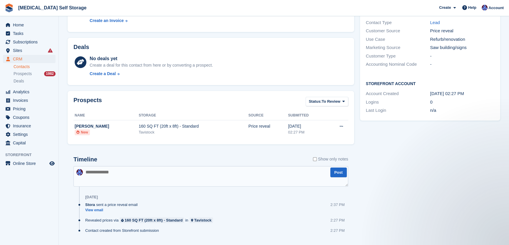
scroll to position [128, 0]
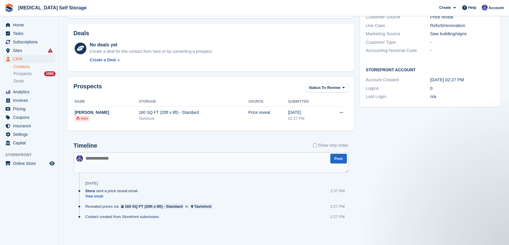
click at [105, 160] on textarea at bounding box center [210, 162] width 275 height 21
type textarea "**********"
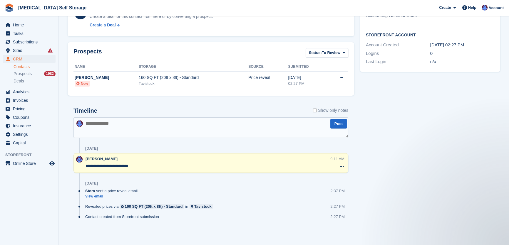
scroll to position [3, 0]
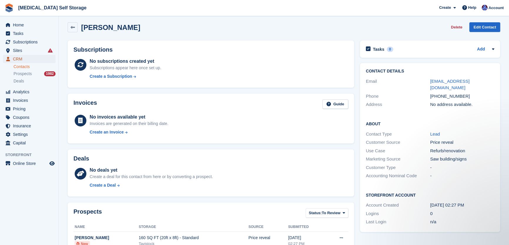
click at [21, 59] on span "CRM" at bounding box center [30, 59] width 35 height 8
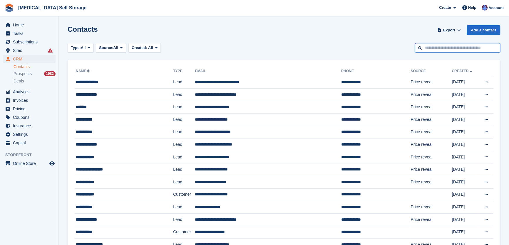
click at [450, 45] on input "text" at bounding box center [457, 48] width 85 height 10
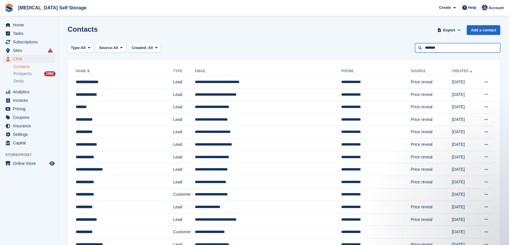
type input "*******"
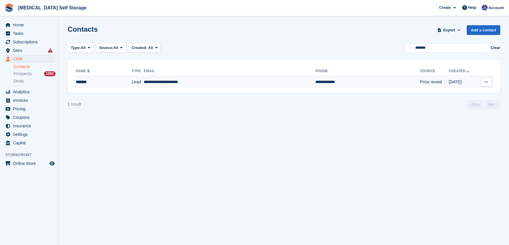
click at [168, 85] on td "**********" at bounding box center [230, 82] width 172 height 12
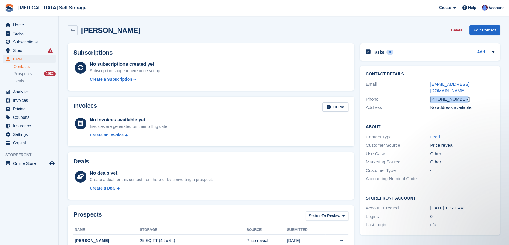
drag, startPoint x: 468, startPoint y: 93, endPoint x: 423, endPoint y: 95, distance: 44.4
click at [423, 95] on div "Phone +447767797878" at bounding box center [430, 99] width 128 height 9
copy div "+447767797878"
click at [468, 96] on div "+447767797878" at bounding box center [462, 99] width 64 height 7
drag, startPoint x: 465, startPoint y: 92, endPoint x: 426, endPoint y: 93, distance: 38.8
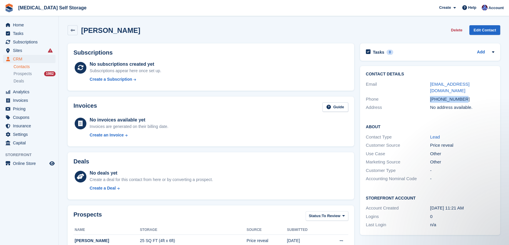
click at [426, 95] on div "Phone +447767797878" at bounding box center [430, 99] width 128 height 9
copy div "+447767797878"
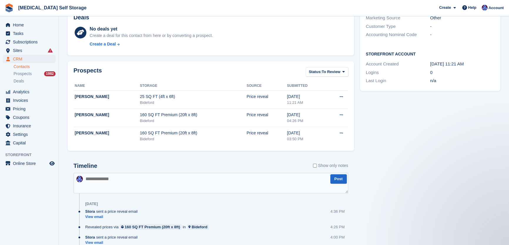
scroll to position [160, 0]
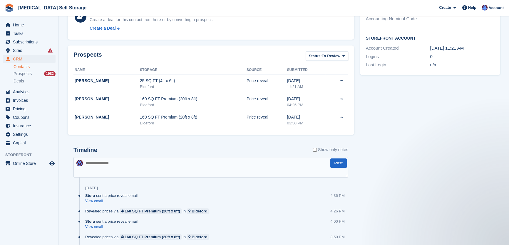
click at [143, 166] on textarea at bounding box center [210, 167] width 275 height 21
type textarea "**********"
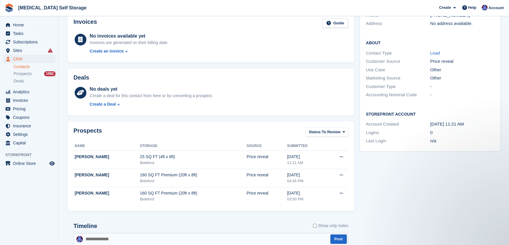
scroll to position [0, 0]
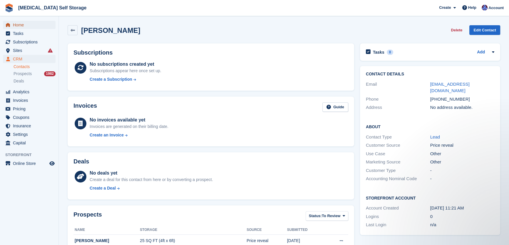
click at [23, 24] on span "Home" at bounding box center [30, 25] width 35 height 8
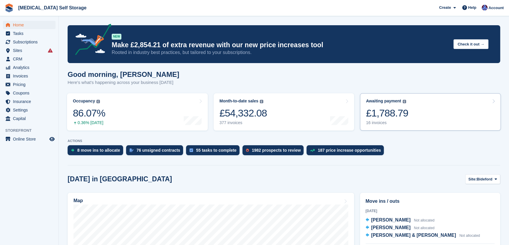
click at [398, 115] on div "£1,788.79" at bounding box center [387, 113] width 42 height 12
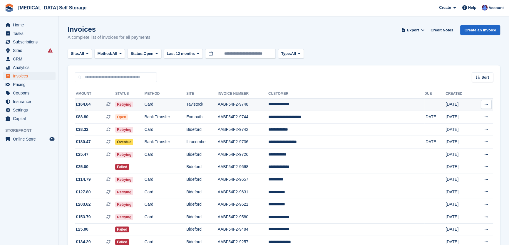
click at [186, 103] on td "Card" at bounding box center [165, 104] width 42 height 13
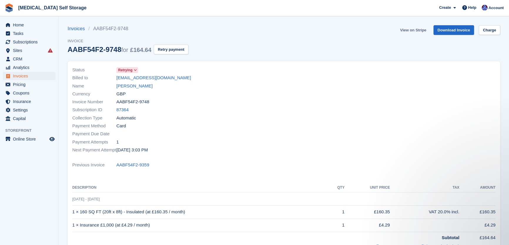
click at [419, 31] on link "View on Stripe" at bounding box center [412, 30] width 31 height 10
click at [21, 25] on span "Home" at bounding box center [30, 25] width 35 height 8
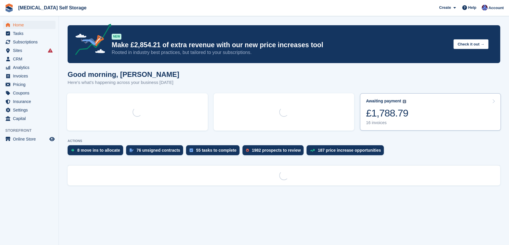
click at [401, 117] on div "£1,788.79" at bounding box center [387, 113] width 42 height 12
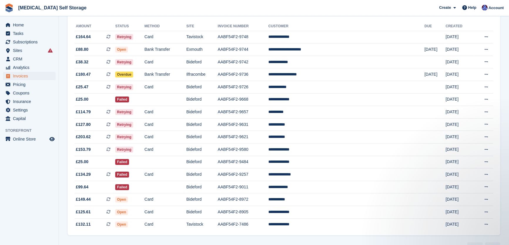
scroll to position [59, 0]
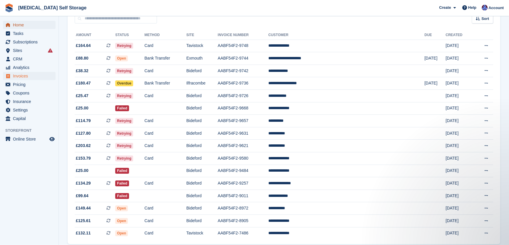
click at [22, 26] on span "Home" at bounding box center [30, 25] width 35 height 8
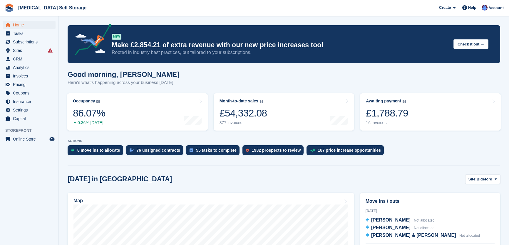
scroll to position [80, 0]
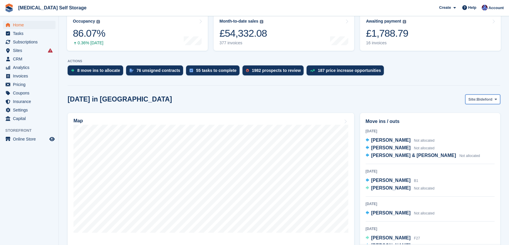
click at [484, 99] on span "Bideford" at bounding box center [484, 100] width 16 height 6
click at [462, 125] on link "Tavistock" at bounding box center [471, 124] width 51 height 11
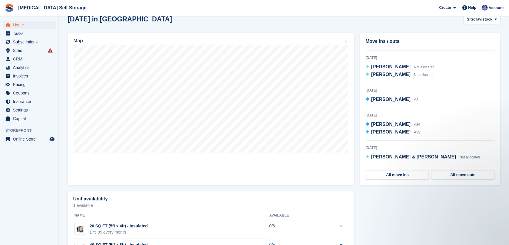
scroll to position [151, 0]
click at [375, 98] on span "[PERSON_NAME]" at bounding box center [390, 99] width 39 height 5
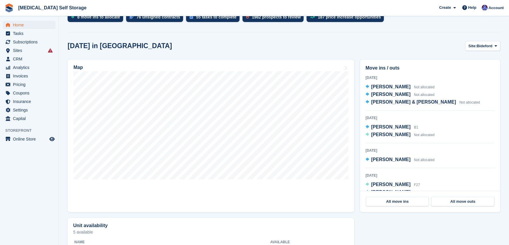
scroll to position [133, 0]
click at [485, 47] on span "Bideford" at bounding box center [484, 46] width 16 height 6
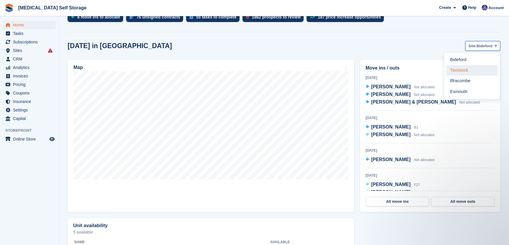
scroll to position [0, 0]
click at [463, 71] on link "Tavistock" at bounding box center [471, 70] width 51 height 11
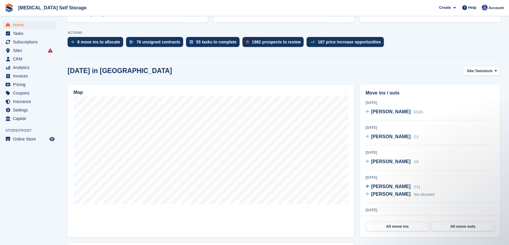
scroll to position [107, 0]
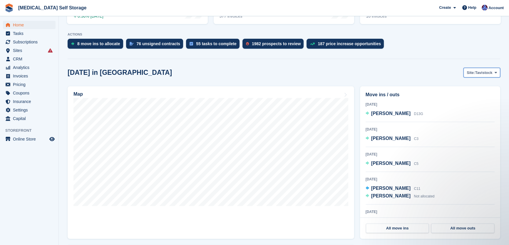
click at [466, 73] on button "Site: Tavistock" at bounding box center [481, 73] width 37 height 10
click at [471, 109] on link "Ilfracombe" at bounding box center [471, 107] width 51 height 11
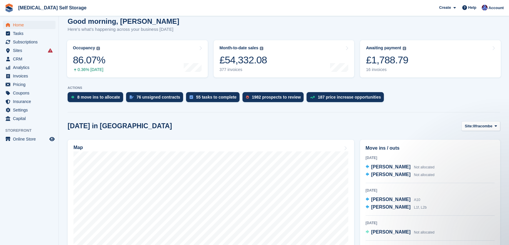
scroll to position [80, 0]
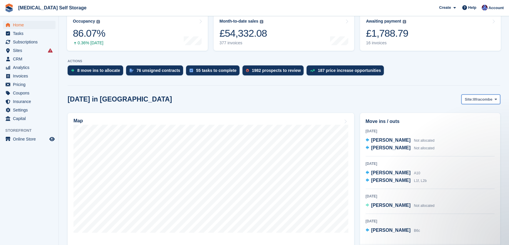
click at [475, 100] on span "Ilfracombe" at bounding box center [482, 100] width 19 height 6
click at [464, 116] on link "Bideford" at bounding box center [471, 113] width 51 height 11
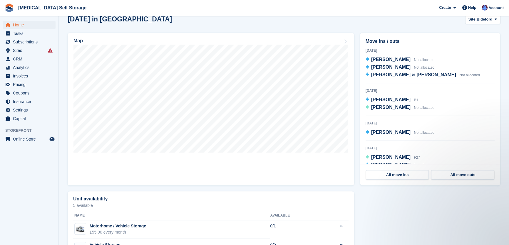
scroll to position [0, 0]
click at [18, 24] on span "Home" at bounding box center [30, 25] width 35 height 8
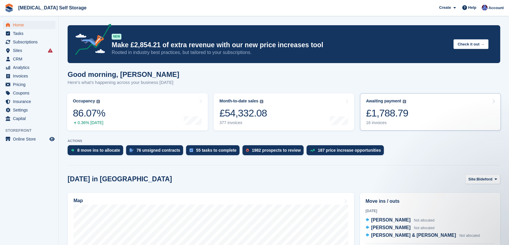
click at [390, 119] on div "£1,788.79" at bounding box center [387, 113] width 42 height 12
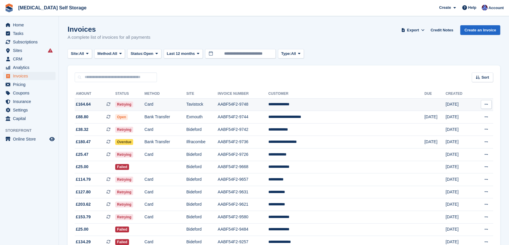
click at [218, 108] on td "Tavistock" at bounding box center [201, 104] width 31 height 13
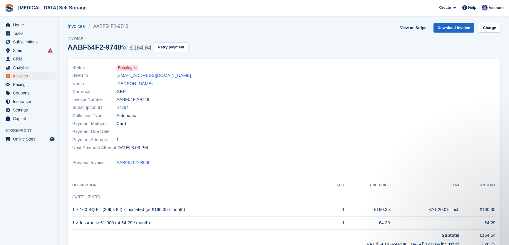
scroll to position [1, 0]
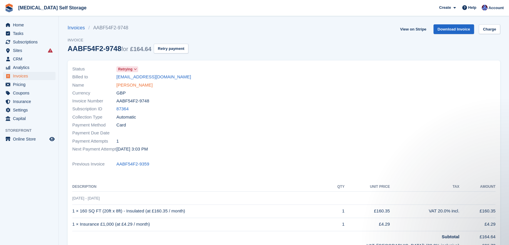
click at [137, 87] on link "[PERSON_NAME]" at bounding box center [134, 85] width 36 height 7
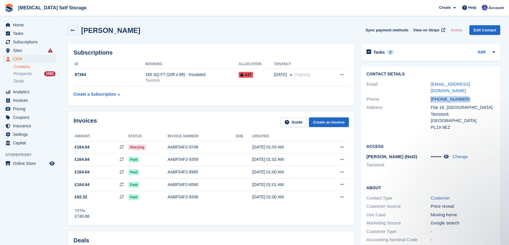
drag, startPoint x: 463, startPoint y: 94, endPoint x: 430, endPoint y: 94, distance: 33.5
click at [430, 96] on div "[PHONE_NUMBER]" at bounding box center [462, 99] width 64 height 7
copy div "[PHONE_NUMBER]"
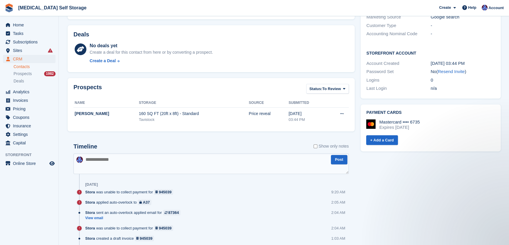
scroll to position [214, 0]
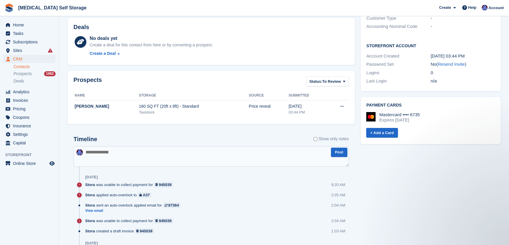
click at [133, 155] on textarea at bounding box center [210, 156] width 275 height 21
type textarea "**********"
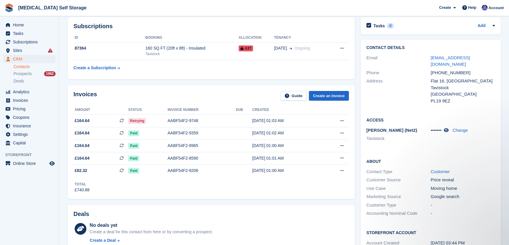
scroll to position [0, 0]
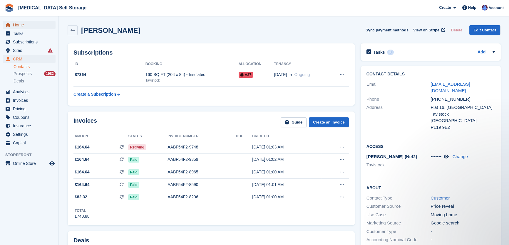
click at [23, 23] on span "Home" at bounding box center [30, 25] width 35 height 8
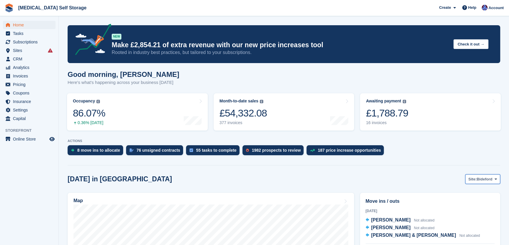
click at [475, 177] on span "Site:" at bounding box center [472, 180] width 8 height 6
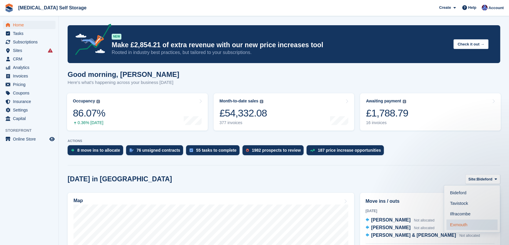
click at [474, 223] on link "Exmouth" at bounding box center [471, 225] width 51 height 11
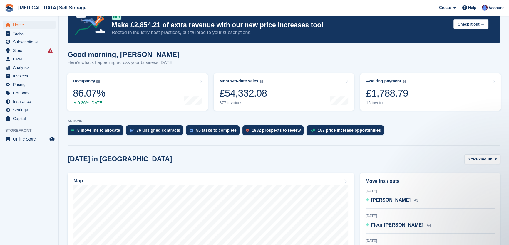
scroll to position [80, 0]
